Goal: Find specific page/section: Find specific page/section

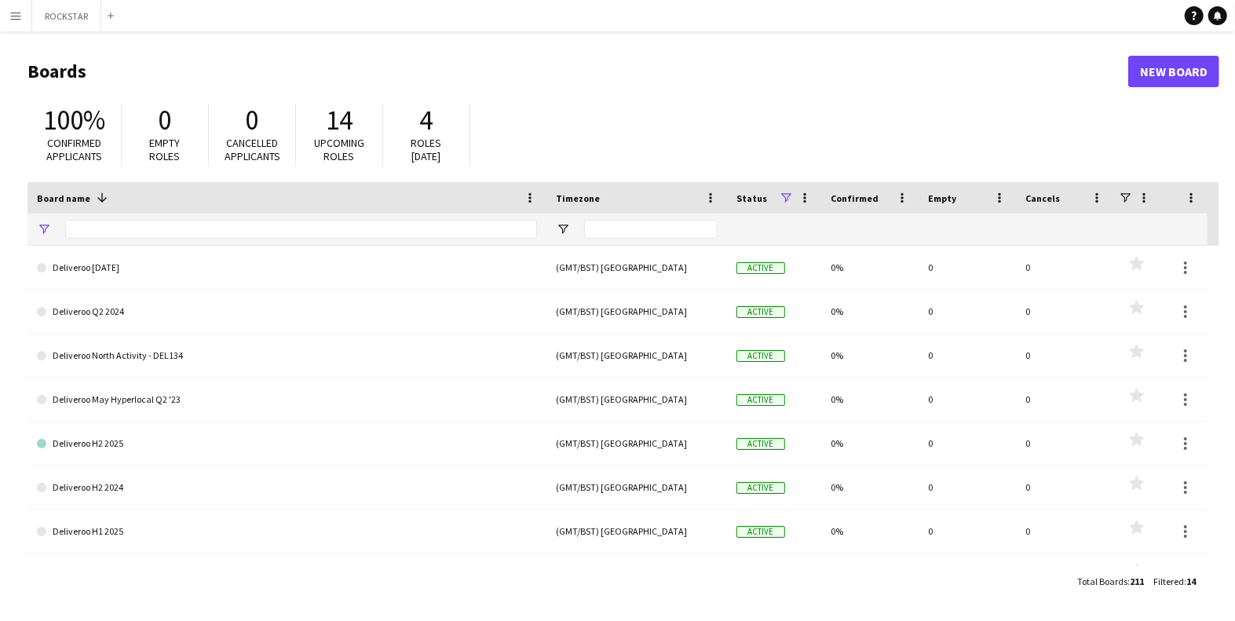
type input "**********"
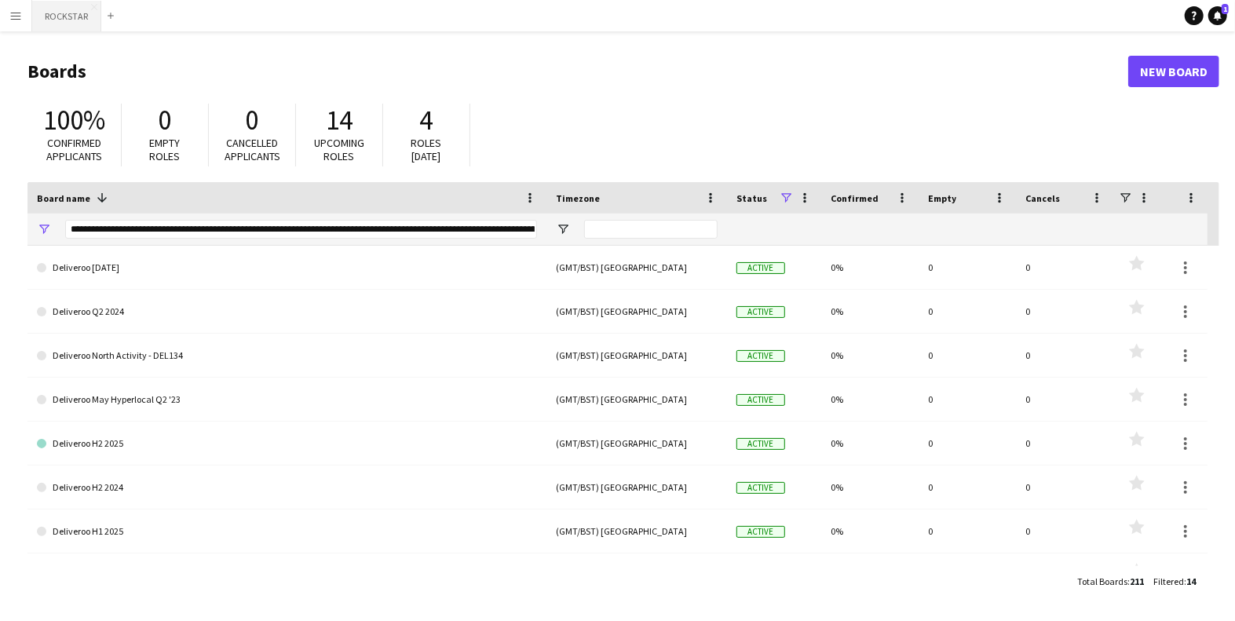
click at [68, 24] on button "ROCKSTAR Close" at bounding box center [66, 16] width 69 height 31
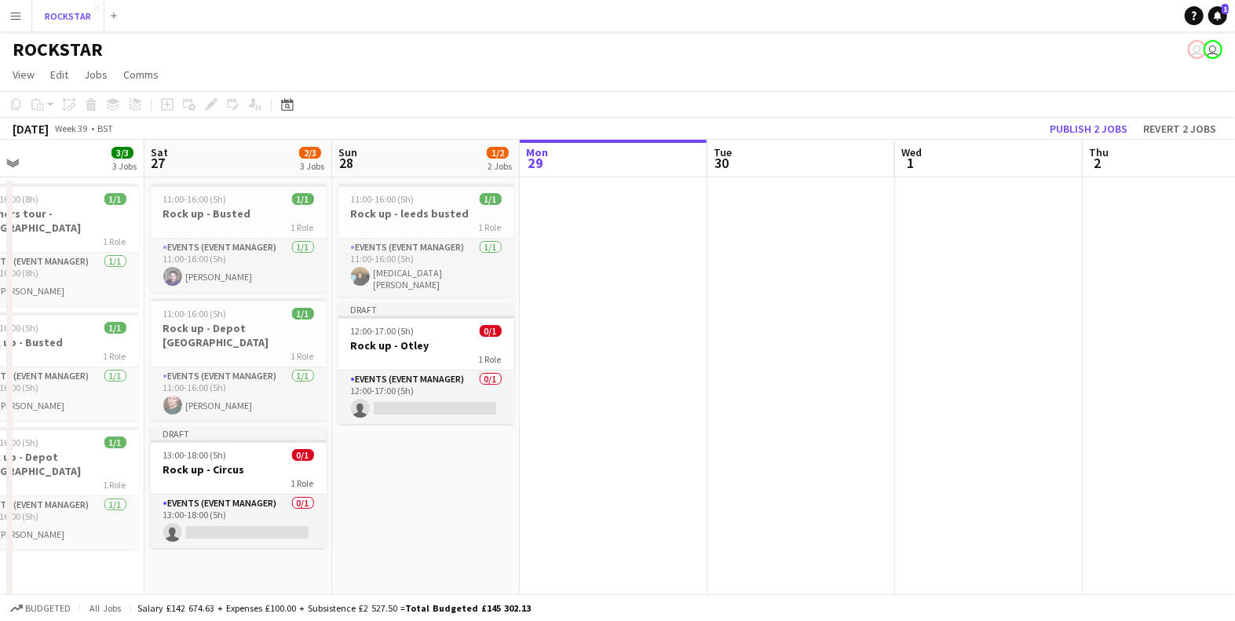
scroll to position [0, 418]
